Goal: Transaction & Acquisition: Purchase product/service

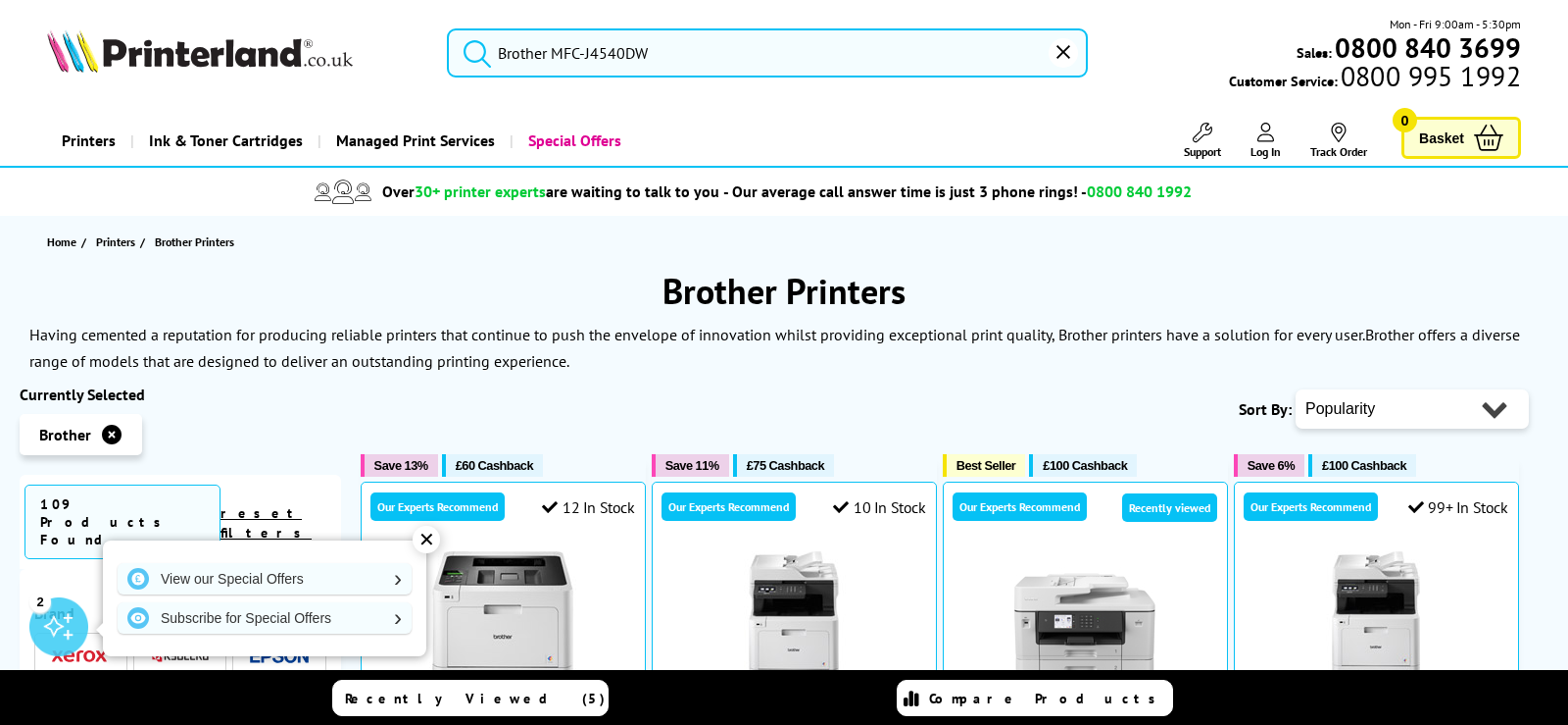
click at [665, 54] on input "Brother MFC-J4540DW" at bounding box center [767, 52] width 640 height 49
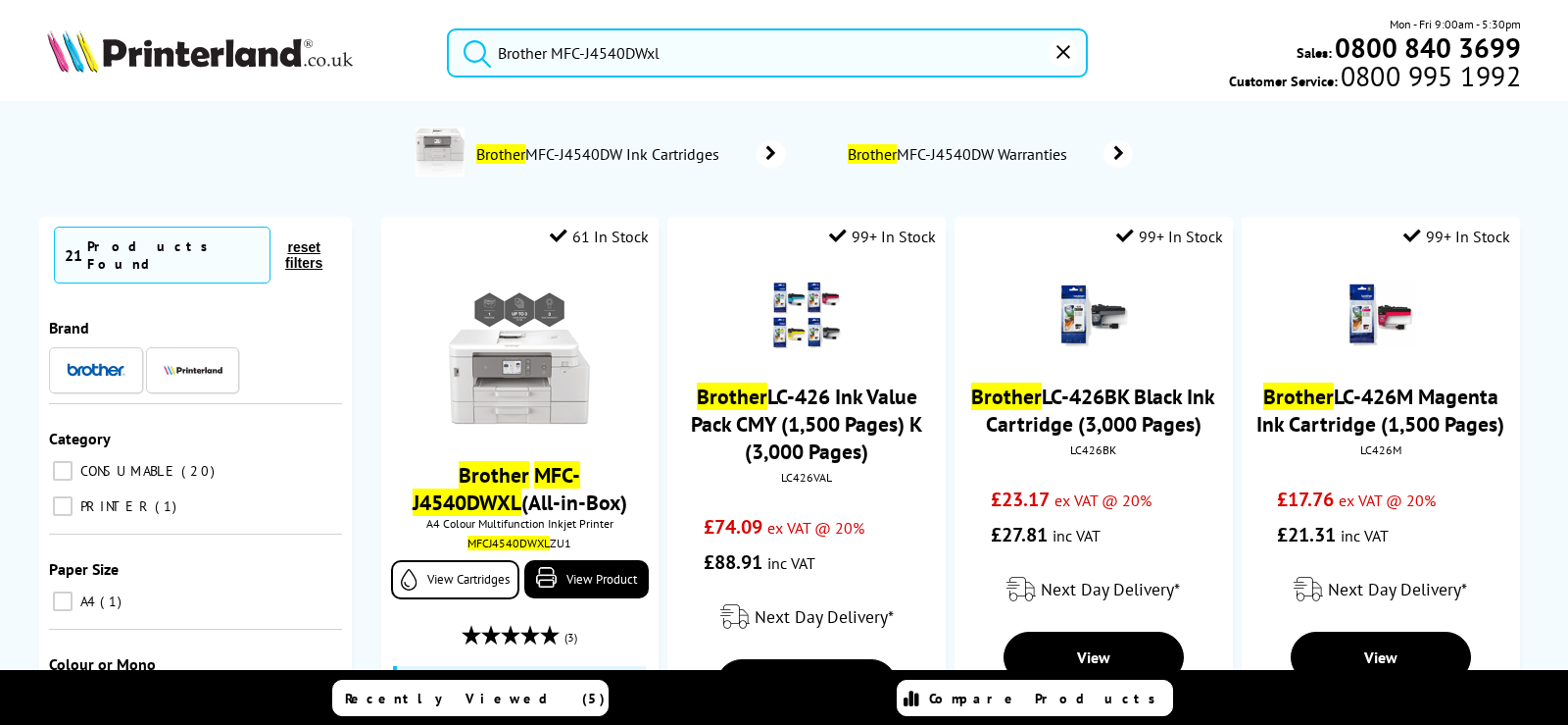
type input "Brother MFC-J4540DWxl"
click at [448, 28] on button "submit" at bounding box center [472, 49] width 49 height 43
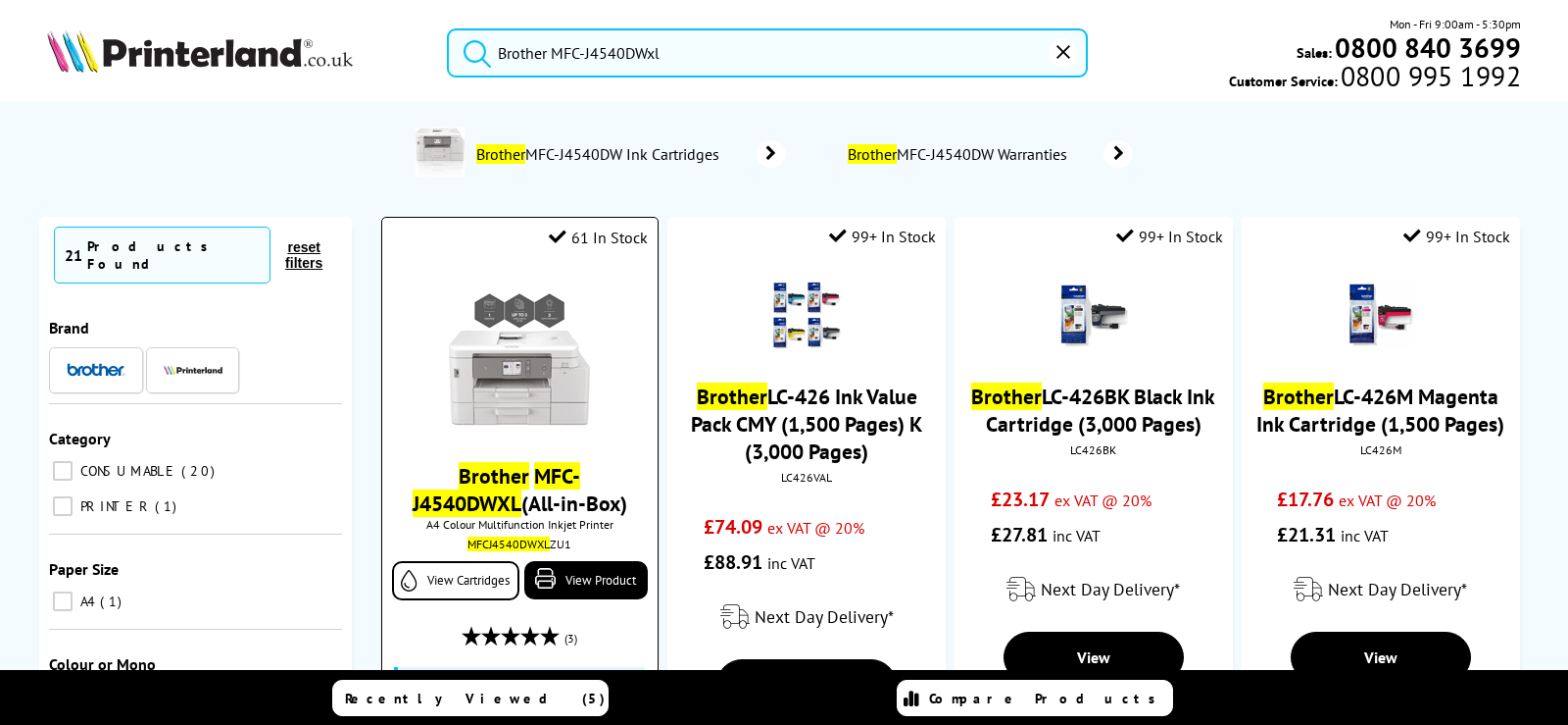
click at [483, 487] on mark "MFC-J4540DWXL" at bounding box center [497, 489] width 169 height 55
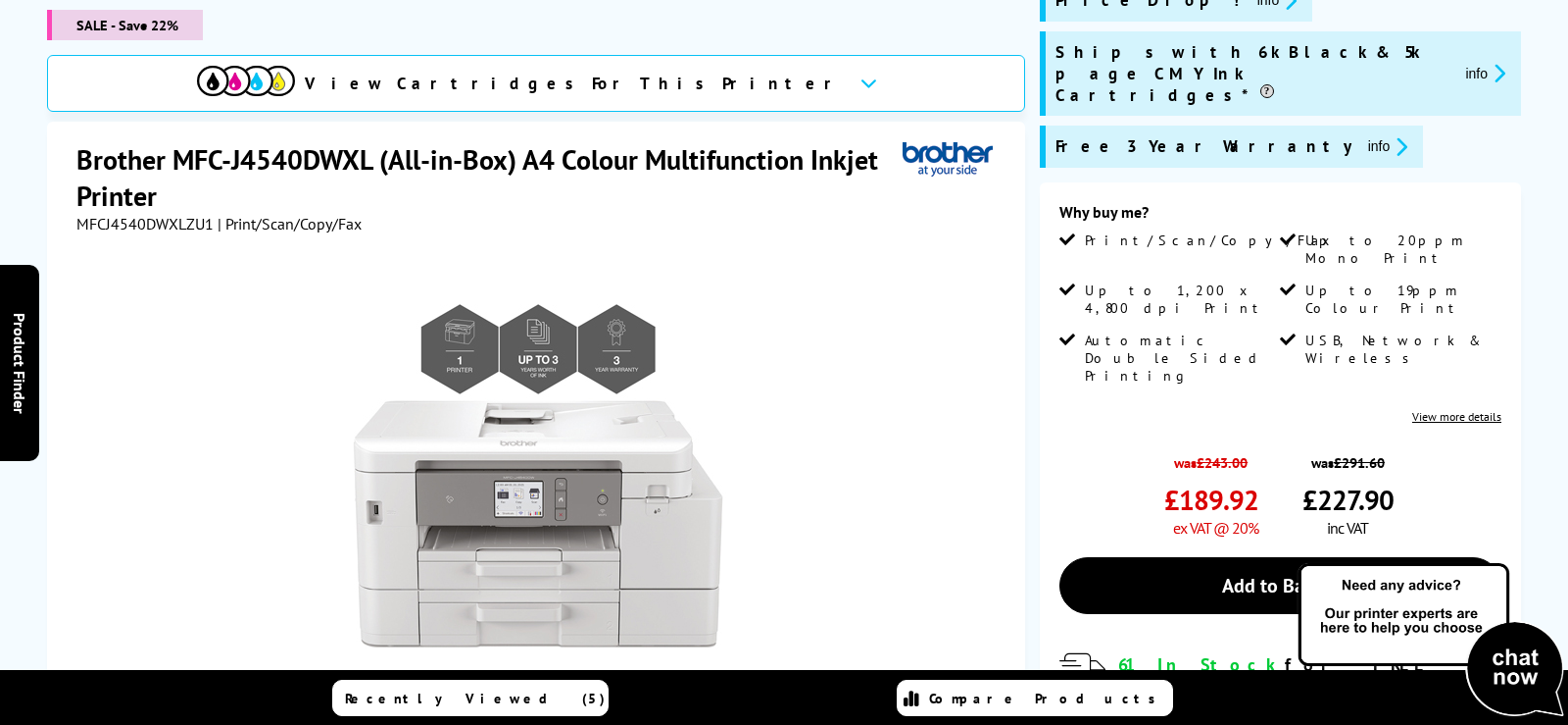
scroll to position [402, 0]
